Goal: Task Accomplishment & Management: Complete application form

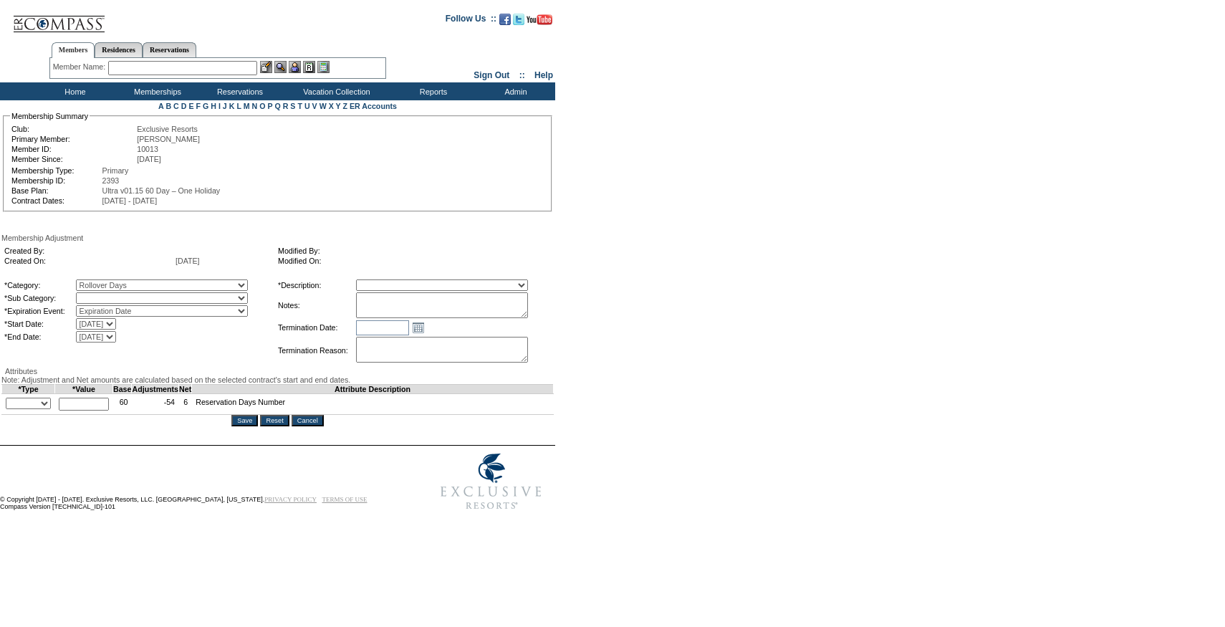
click at [222, 299] on select "Rollover Days" at bounding box center [162, 297] width 172 height 11
select select "782"
click at [105, 295] on select "Rollover Days" at bounding box center [162, 297] width 172 height 11
click at [410, 289] on select "Membership/Transfer Fee Adjustment Membership Fee Adjustment Add-On Fee Adjustm…" at bounding box center [442, 284] width 172 height 11
select select "275"
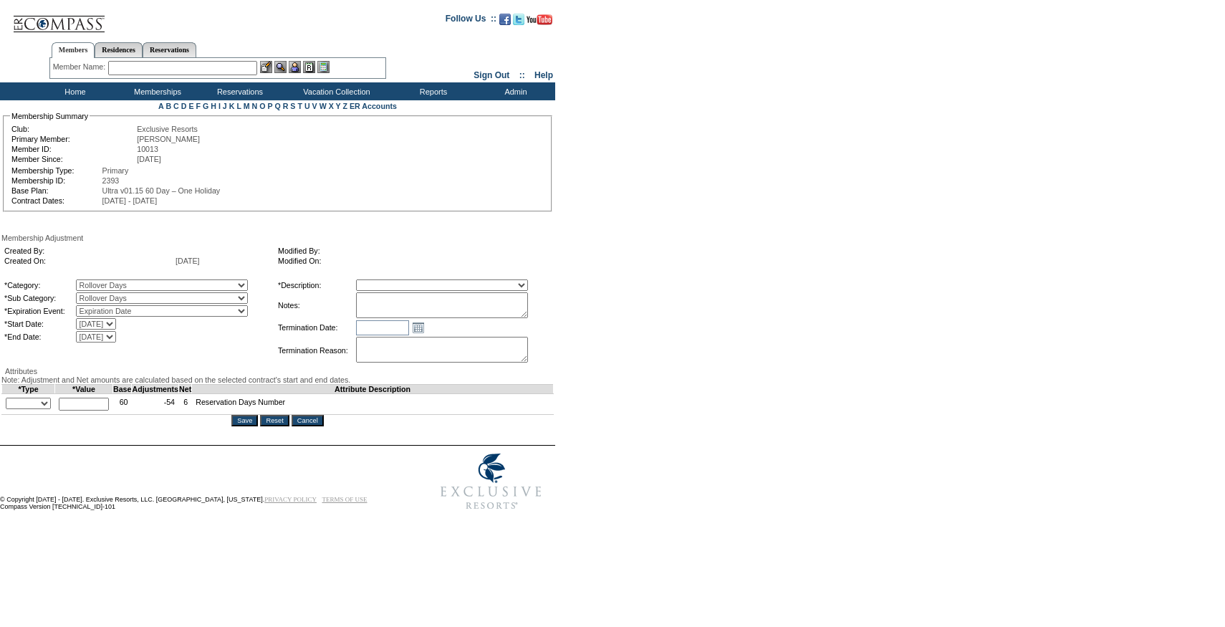
click at [382, 281] on select "Membership/Transfer Fee Adjustment Membership Fee Adjustment Add-On Fee Adjustm…" at bounding box center [442, 284] width 172 height 11
click at [116, 324] on select "[DATE] [DATE] [DATE] [DATE] [DATE] [DATE] [DATE] [DATE] [DATE] [DATE] [DATE] [D…" at bounding box center [96, 323] width 40 height 11
select select "[DATE] 12:00:00 AM"
click at [105, 322] on select "[DATE] [DATE] [DATE] [DATE] [DATE] [DATE] [DATE] [DATE] [DATE] [DATE] [DATE] [D…" at bounding box center [96, 323] width 40 height 11
click at [116, 342] on select "[DATE] [DATE] [DATE] [DATE] [DATE] [DATE] [DATE] [DATE] [DATE] [DATE] [DATE] [D…" at bounding box center [96, 336] width 40 height 11
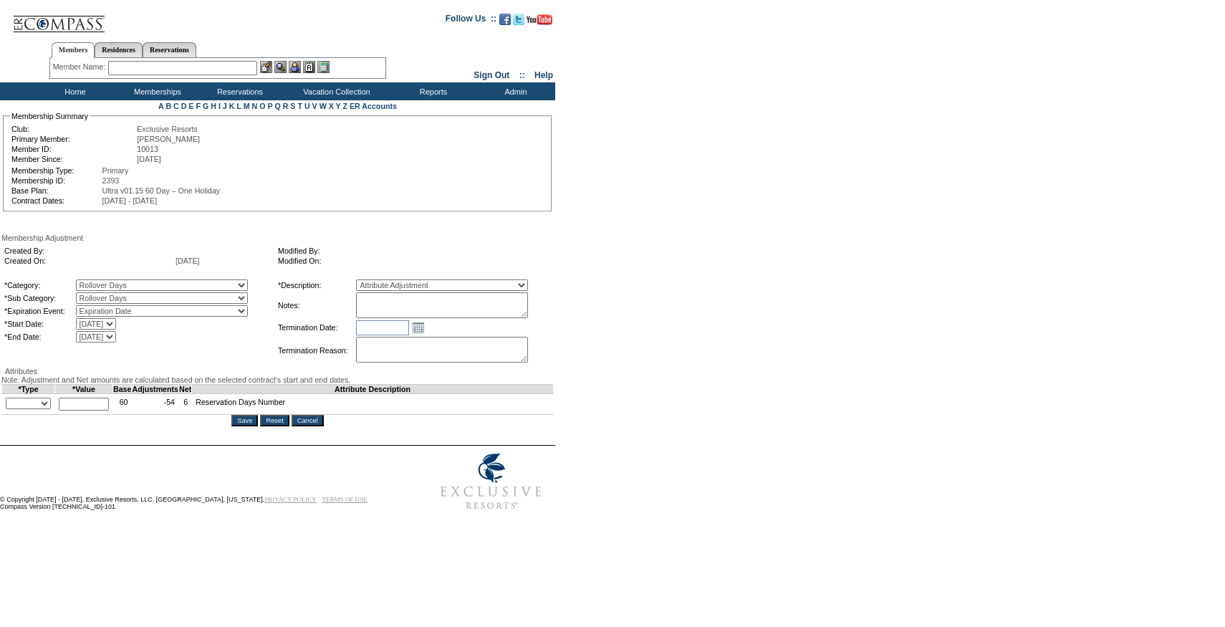
select select "[DATE] 12:00:00 AM"
click at [105, 334] on select "[DATE] [DATE] [DATE] [DATE] [DATE] [DATE] [DATE] [DATE] [DATE] [DATE] [DATE] [D…" at bounding box center [96, 336] width 40 height 11
click at [459, 298] on textarea at bounding box center [442, 305] width 172 height 26
paste textarea "[PERSON_NAME] case [DATE] and [PERSON_NAME]'s approval, rolling 35 days from 24…"
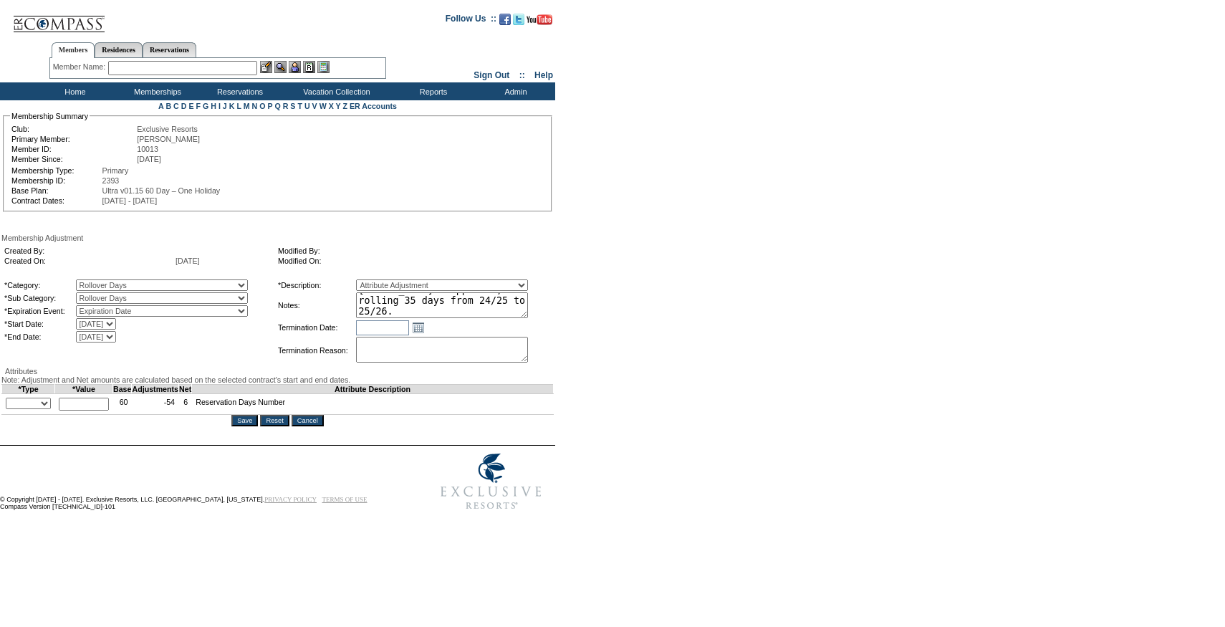
type textarea "[PERSON_NAME] case [DATE] and [PERSON_NAME]'s approval, rolling 35 days from 24…"
click at [51, 409] on select "+ - Override" at bounding box center [28, 403] width 45 height 11
select select "1"
click at [9, 409] on select "+ - Override" at bounding box center [28, 403] width 45 height 11
click at [86, 410] on input "text" at bounding box center [84, 404] width 50 height 13
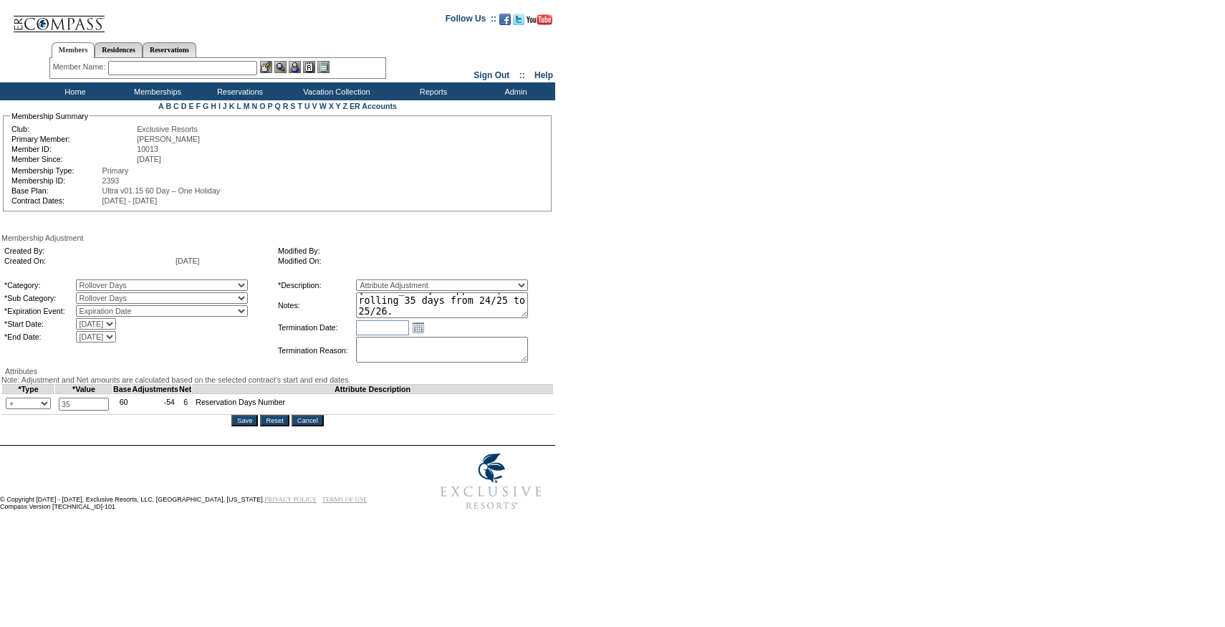
type input "35"
click at [251, 426] on input "Save" at bounding box center [244, 420] width 27 height 11
